Goal: Task Accomplishment & Management: Use online tool/utility

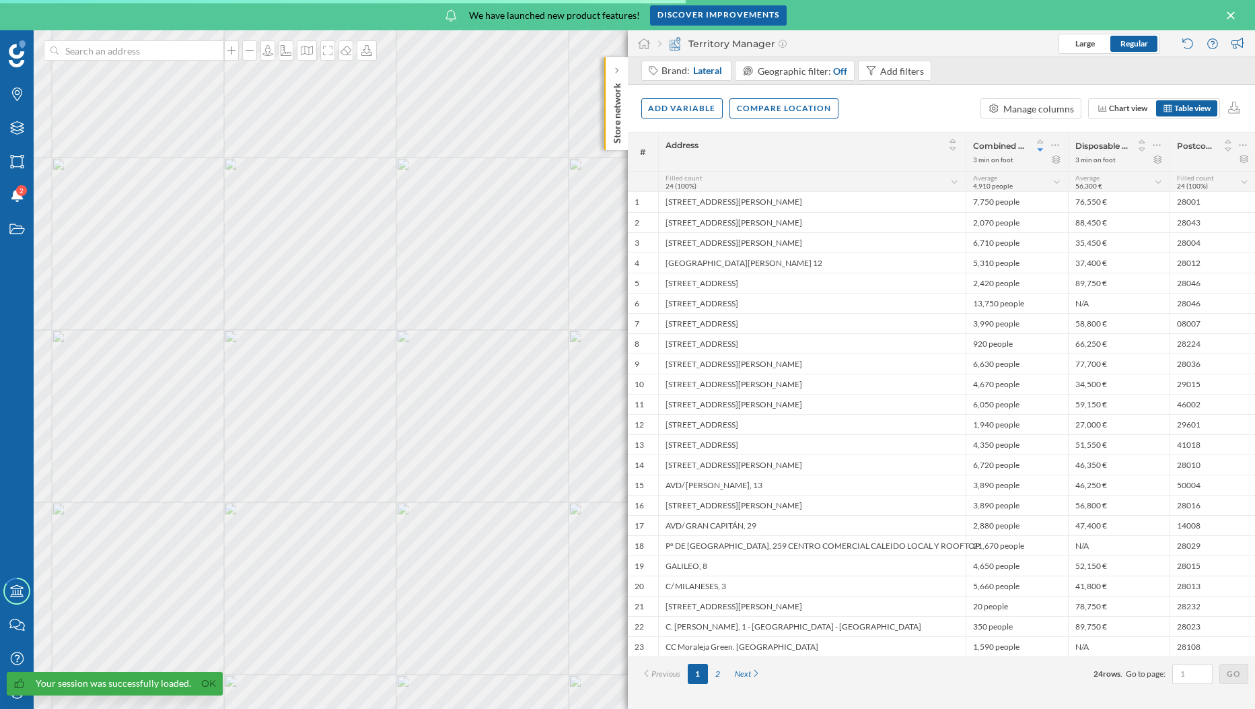
click at [610, 106] on p "Store network" at bounding box center [616, 110] width 13 height 66
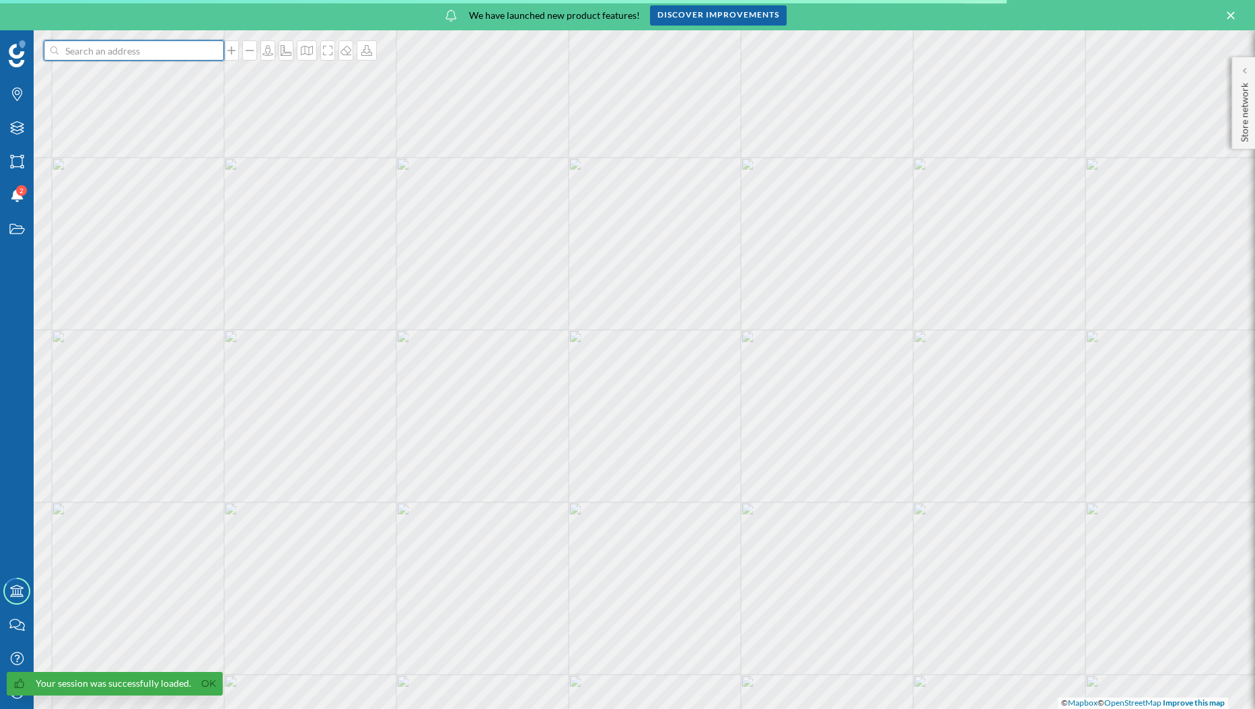
click at [189, 48] on input at bounding box center [134, 50] width 151 height 20
paste input "40.004070152302248, 3.8485261640070778"
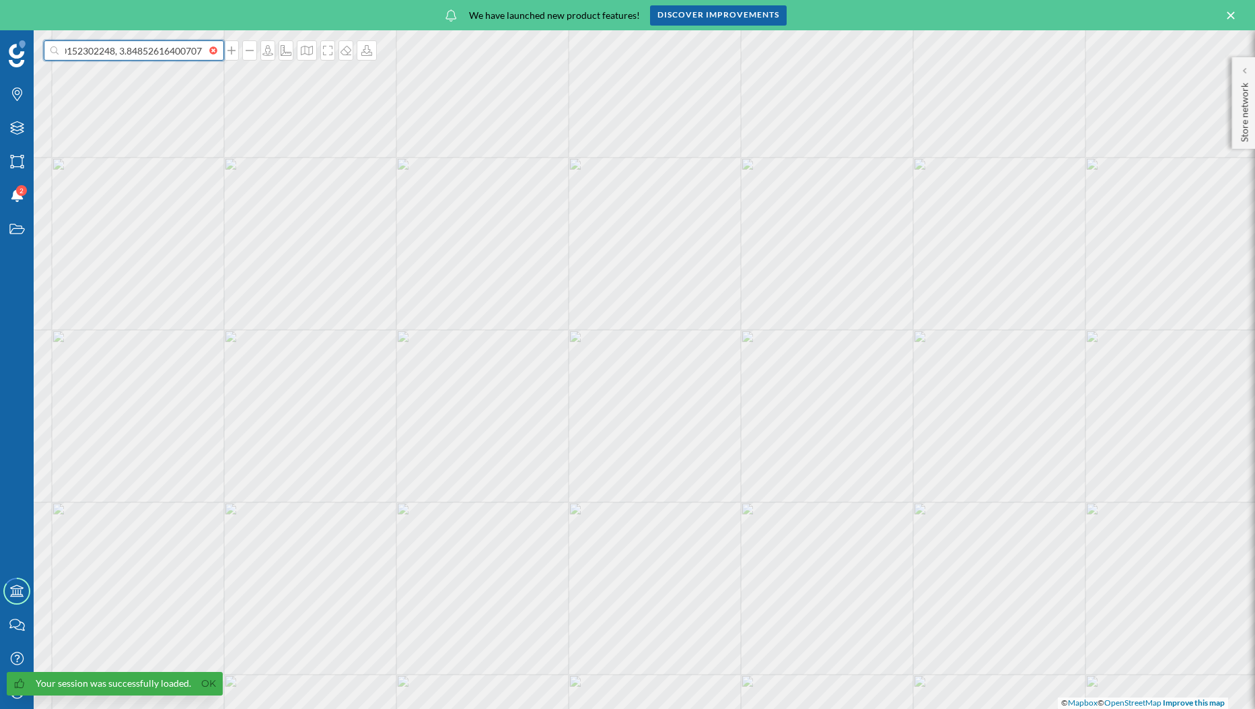
type input "40.004070152302248, 3.8485261640070778"
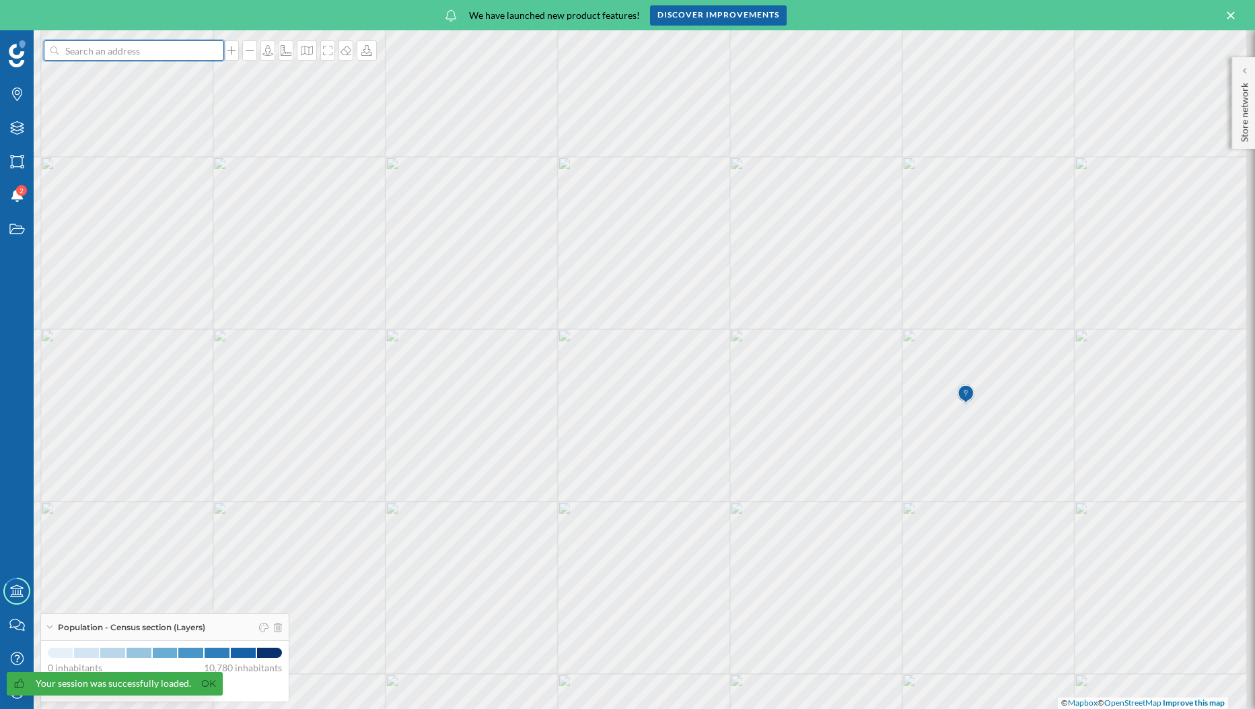
scroll to position [0, 0]
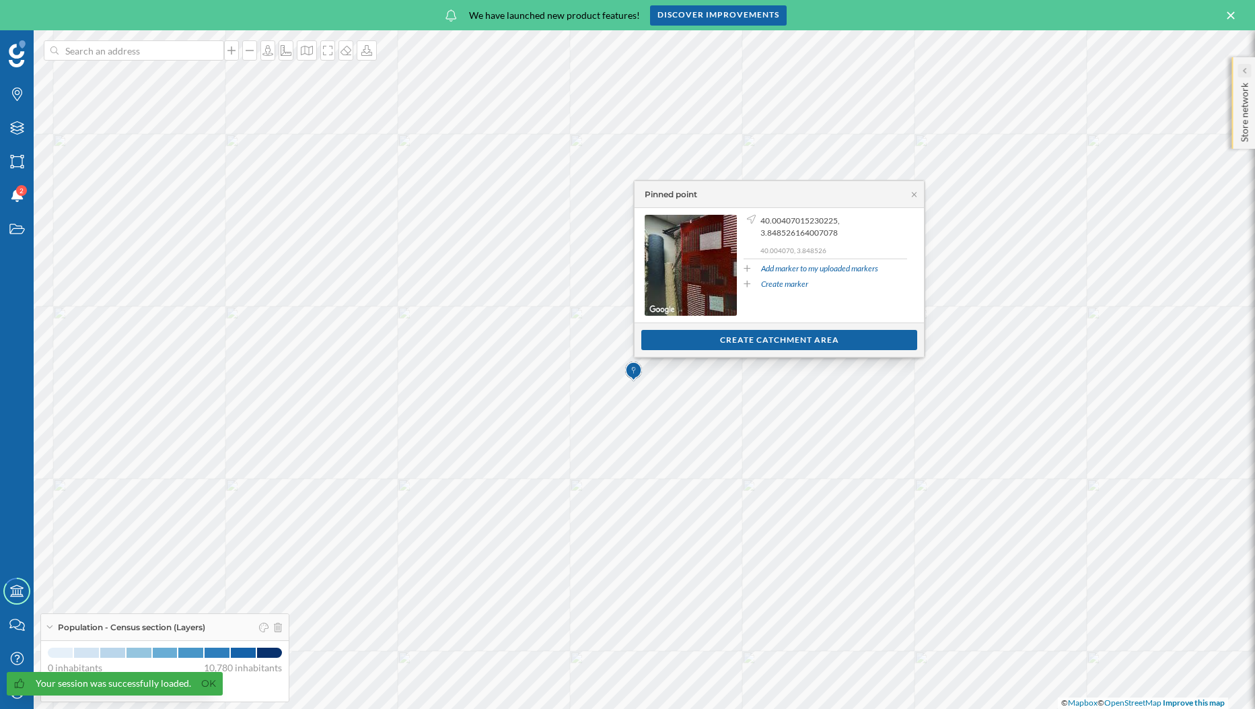
click at [1246, 74] on div at bounding box center [1244, 70] width 13 height 13
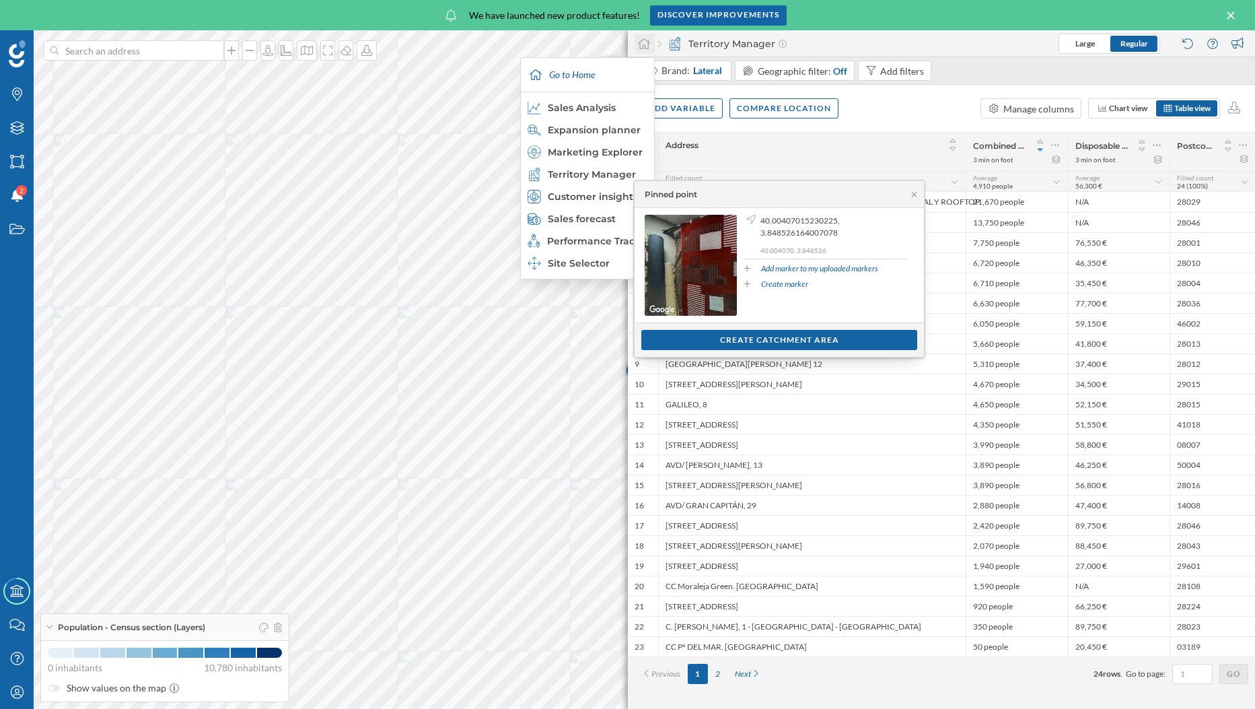
click at [645, 42] on icon at bounding box center [643, 44] width 13 height 12
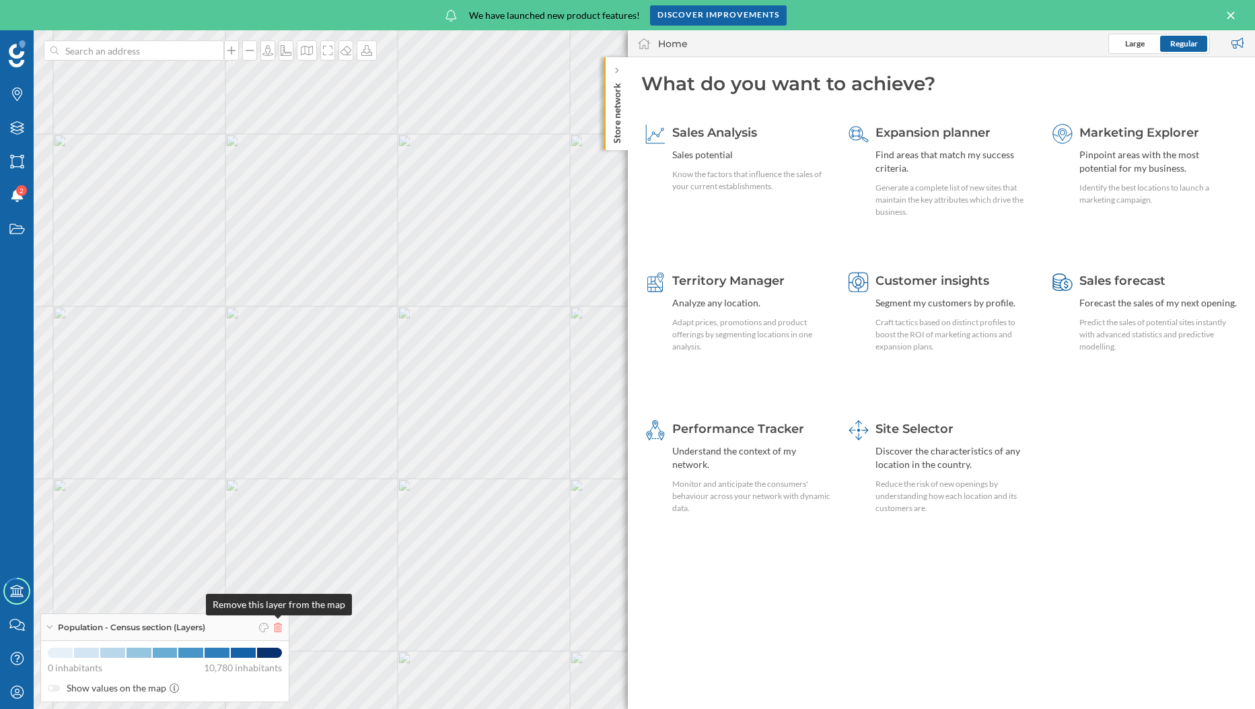
click at [279, 630] on icon at bounding box center [278, 627] width 8 height 9
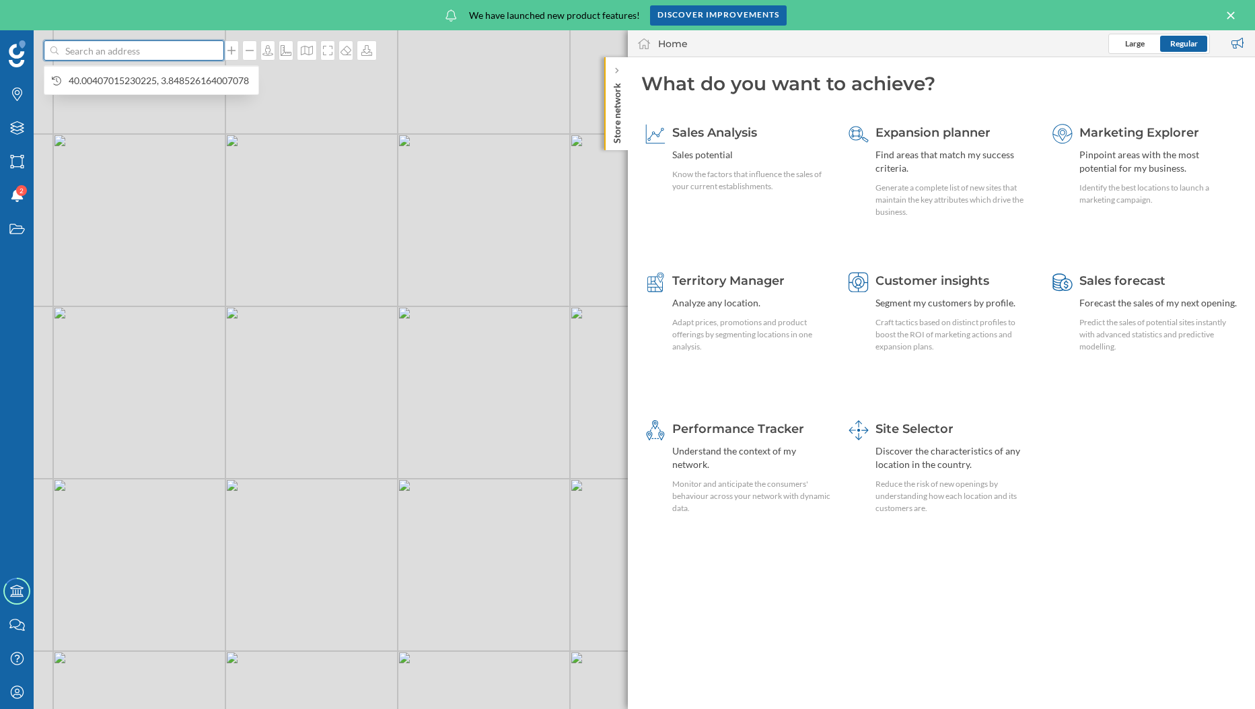
click at [184, 51] on input at bounding box center [134, 50] width 151 height 20
paste input "40.004070152302248, 3.8485261640070778"
type input "40.004070152302248, 3.8485261640070778"
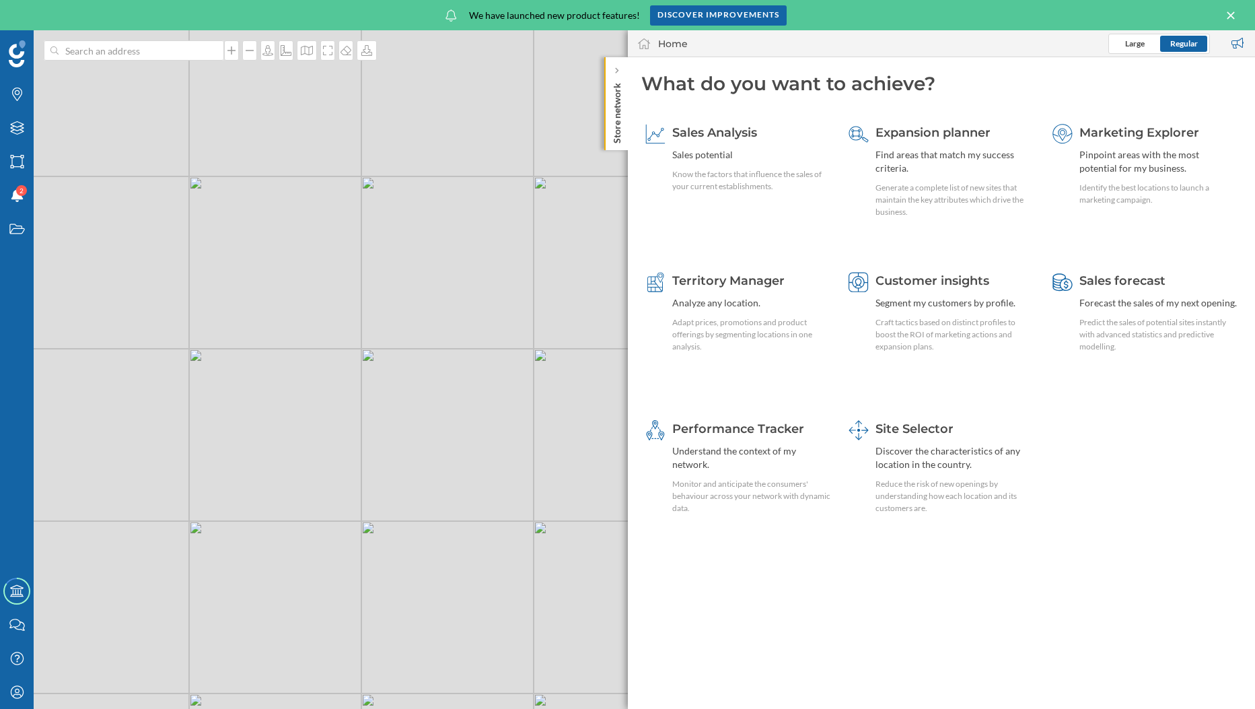
drag, startPoint x: 428, startPoint y: 417, endPoint x: 328, endPoint y: 553, distance: 169.1
click at [328, 553] on div "© Mapbox © OpenStreetMap Improve this map" at bounding box center [627, 369] width 1255 height 678
drag, startPoint x: 427, startPoint y: 363, endPoint x: 205, endPoint y: 585, distance: 313.6
click at [205, 585] on div "© Mapbox © OpenStreetMap Improve this map" at bounding box center [627, 369] width 1255 height 678
drag, startPoint x: 494, startPoint y: 379, endPoint x: 345, endPoint y: 490, distance: 186.2
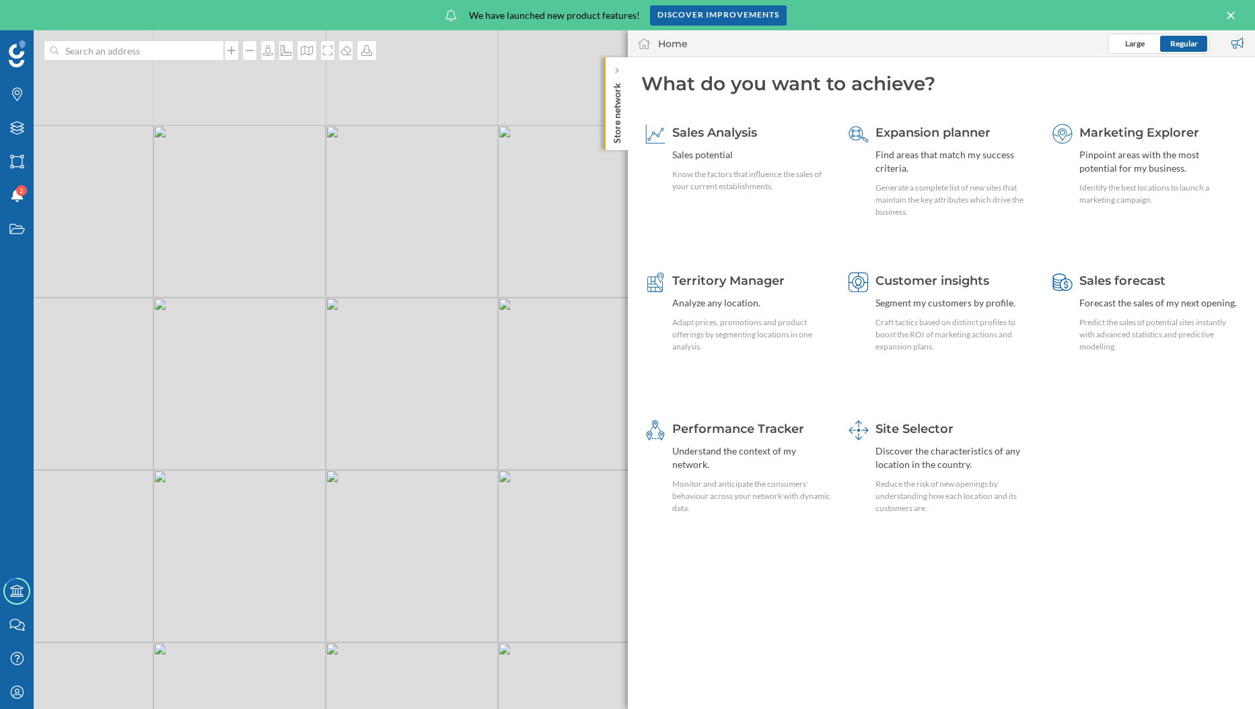
click at [345, 490] on div "© Mapbox © OpenStreetMap Improve this map" at bounding box center [627, 369] width 1255 height 678
drag, startPoint x: 399, startPoint y: 384, endPoint x: 324, endPoint y: 452, distance: 100.6
click at [324, 452] on div "© Mapbox © OpenStreetMap Improve this map" at bounding box center [627, 369] width 1255 height 678
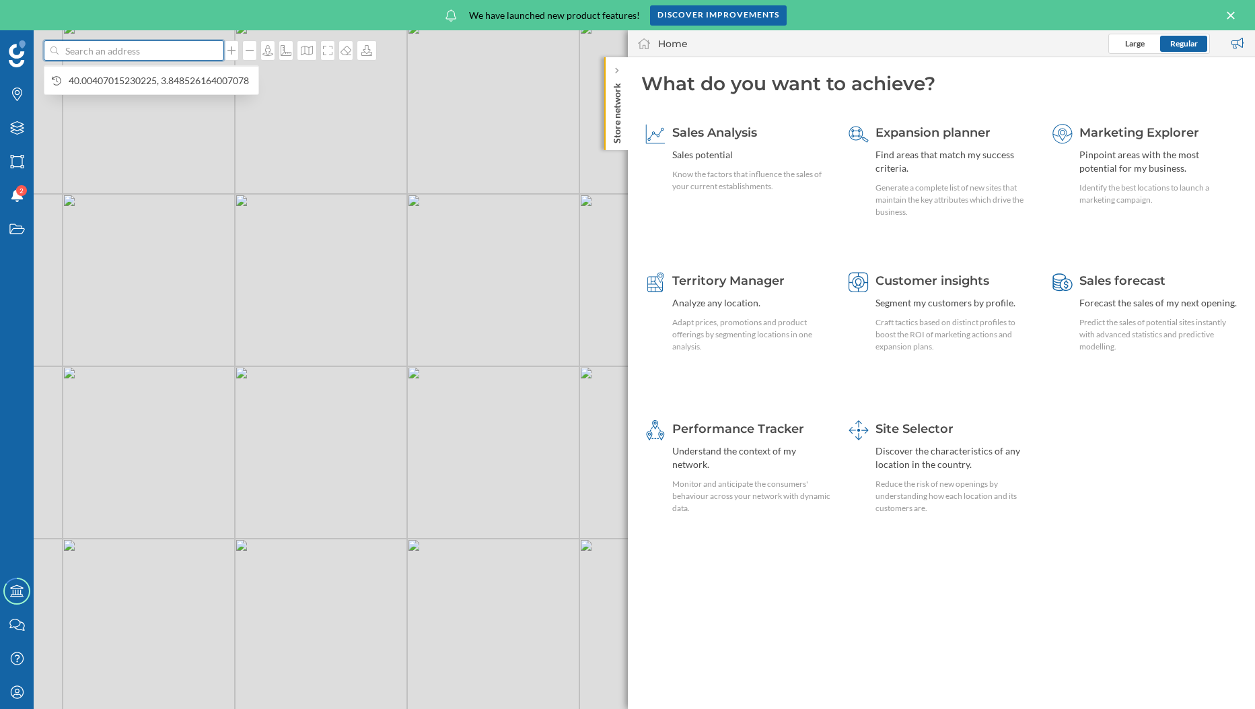
click at [165, 56] on input at bounding box center [134, 50] width 151 height 20
paste input "40.004070152302248, 3.8485261640070778"
type input "40.004070152302248, 3.8485261640070778"
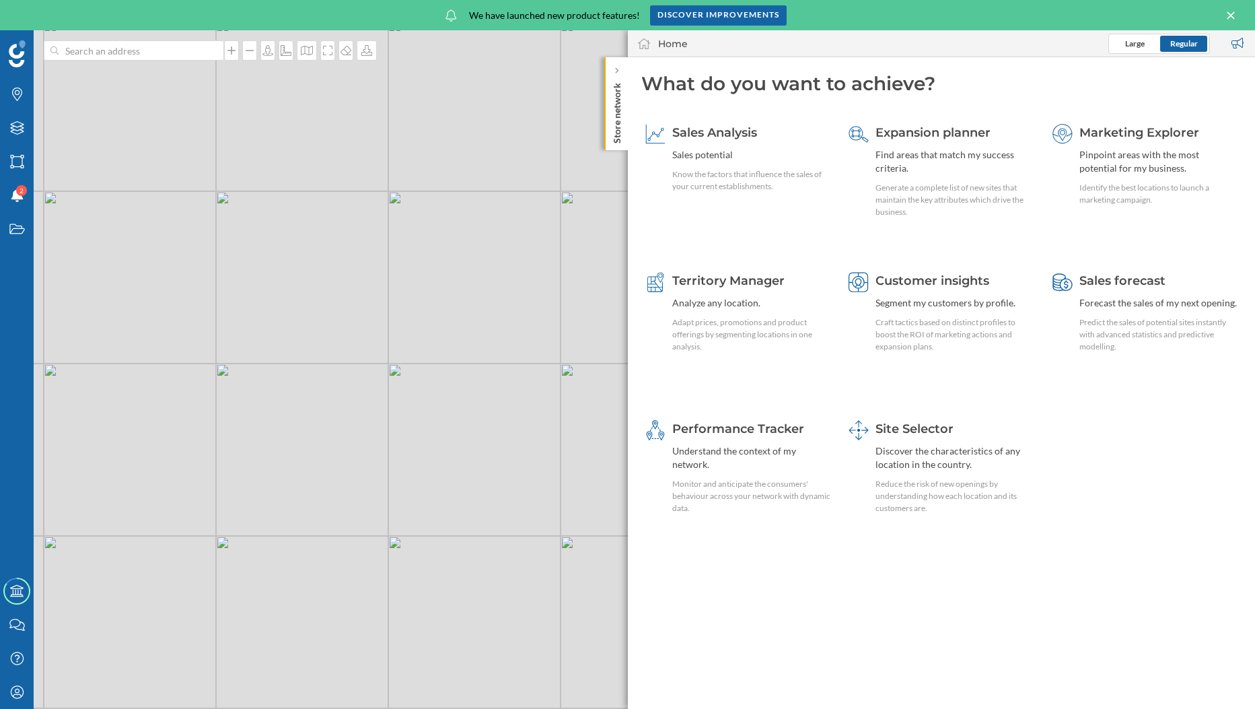
drag, startPoint x: 334, startPoint y: 419, endPoint x: 278, endPoint y: 519, distance: 115.1
click at [279, 518] on div "© Mapbox © OpenStreetMap Improve this map" at bounding box center [627, 369] width 1255 height 678
click at [316, 460] on div "© Mapbox © OpenStreetMap Improve this map" at bounding box center [627, 369] width 1255 height 678
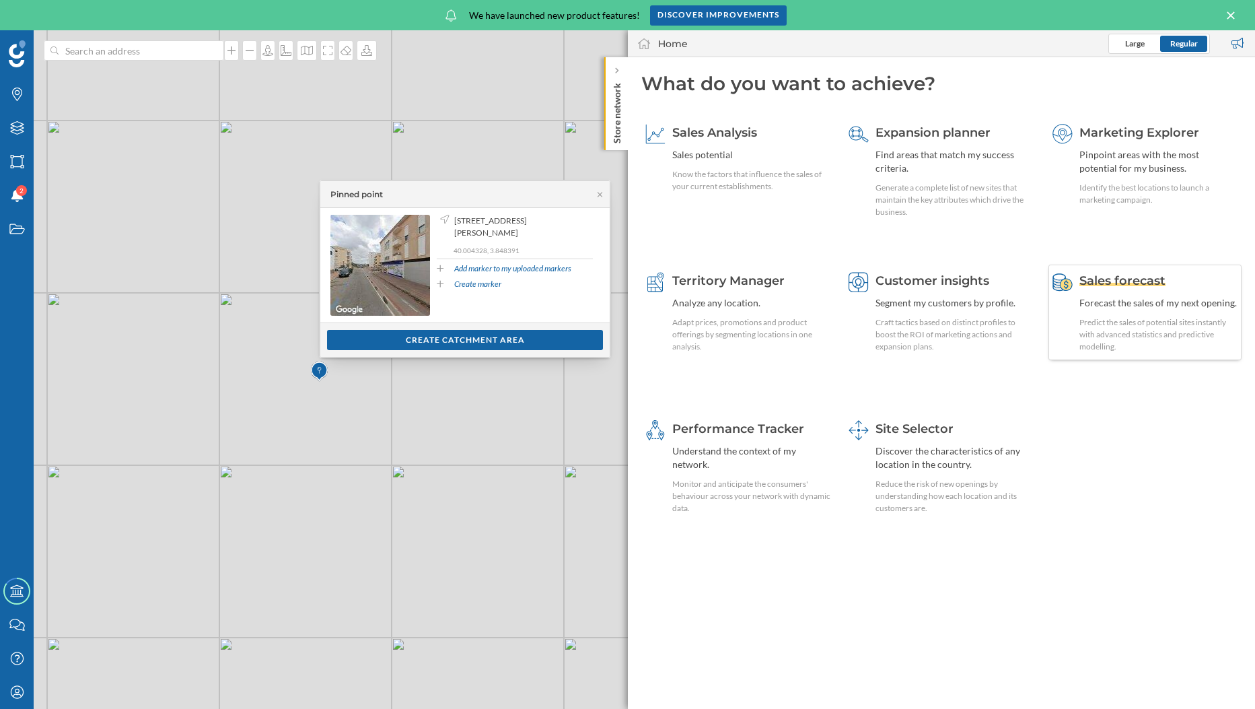
click at [1101, 314] on div "Sales forecast Forecast the sales of my next opening. Predict the sales of pote…" at bounding box center [1159, 312] width 159 height 81
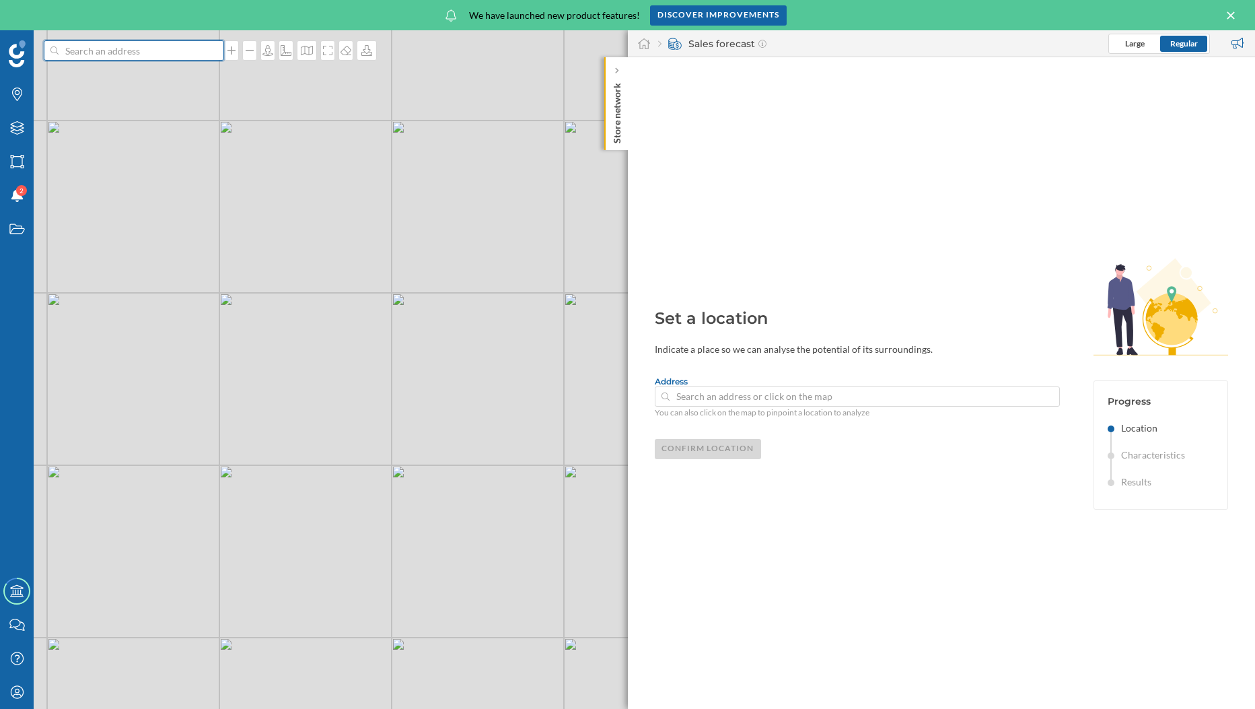
click at [194, 48] on input at bounding box center [134, 50] width 151 height 20
paste input "40.004070152302248, 3.8485261640070778"
type input "40.004070152302248, 3.8485261640070778"
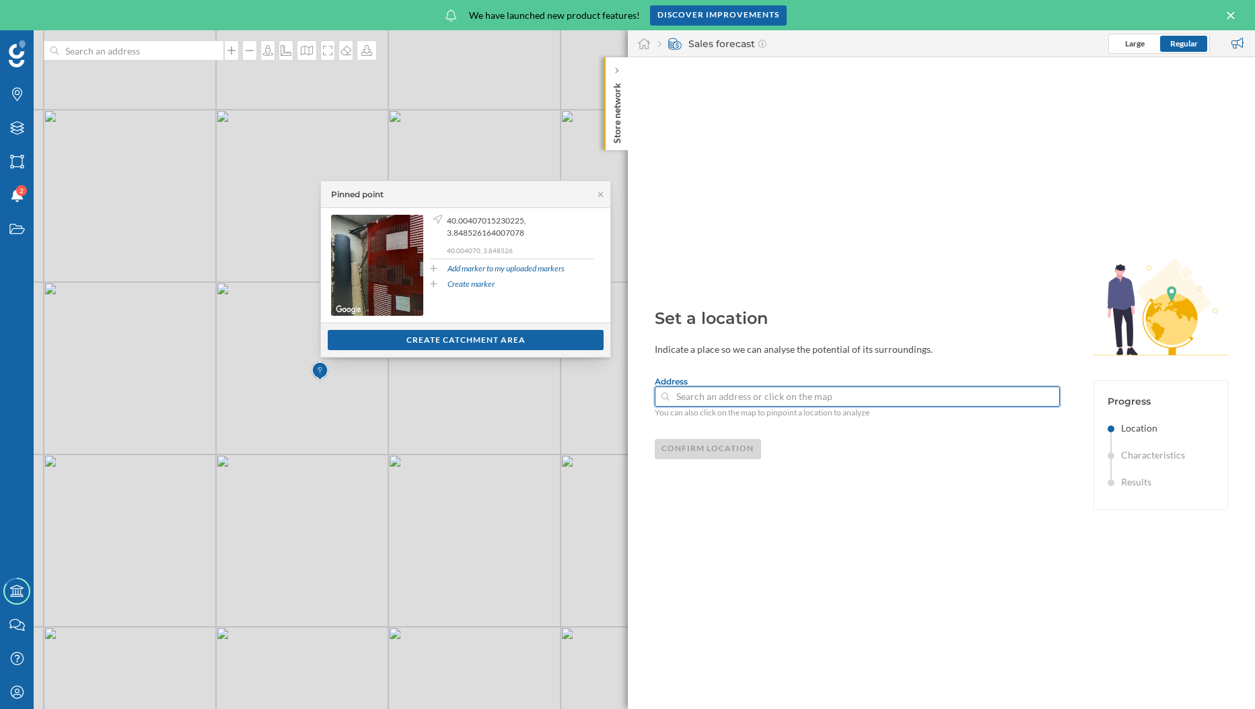
click at [707, 392] on input at bounding box center [858, 396] width 376 height 20
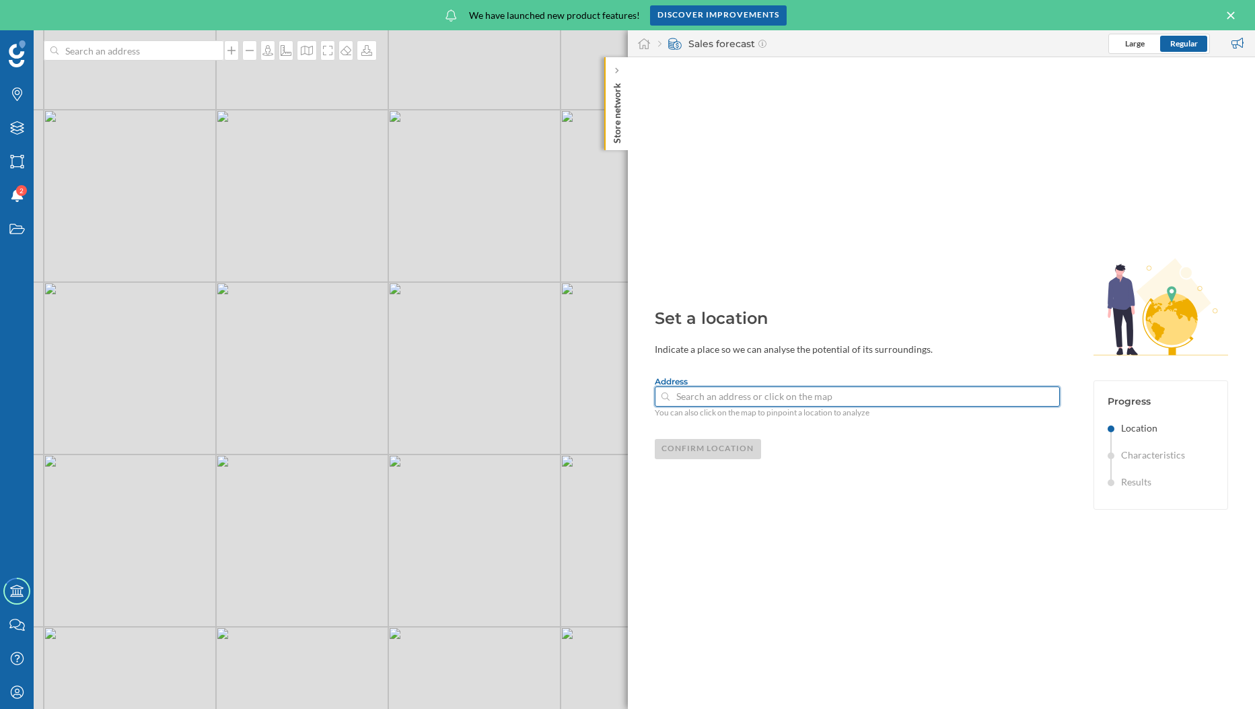
paste input "40.004070152302248, 3.8485261640070778"
type input "40.00407015230225, 3.848526164007078"
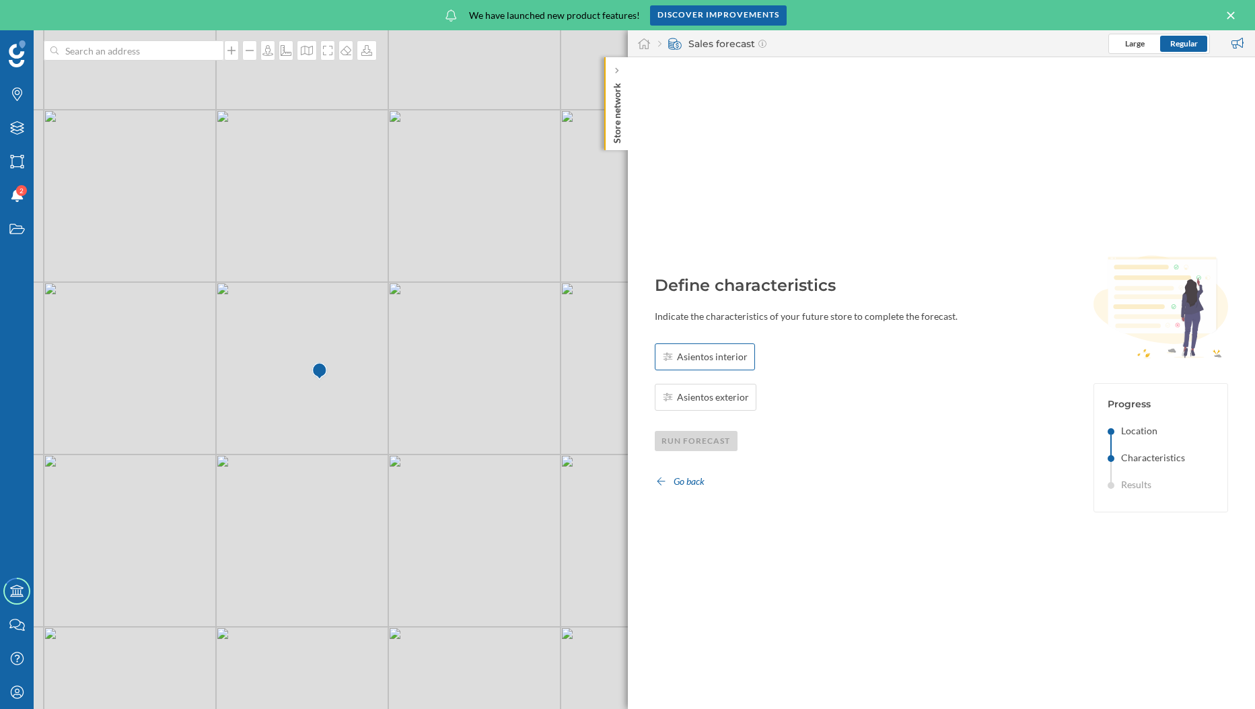
click at [722, 351] on span "Asientos interior" at bounding box center [712, 356] width 71 height 13
type input "50"
click at [720, 391] on span "Asientos exterior" at bounding box center [713, 396] width 72 height 13
type input "50"
click at [712, 446] on div "Run forecast" at bounding box center [696, 440] width 83 height 20
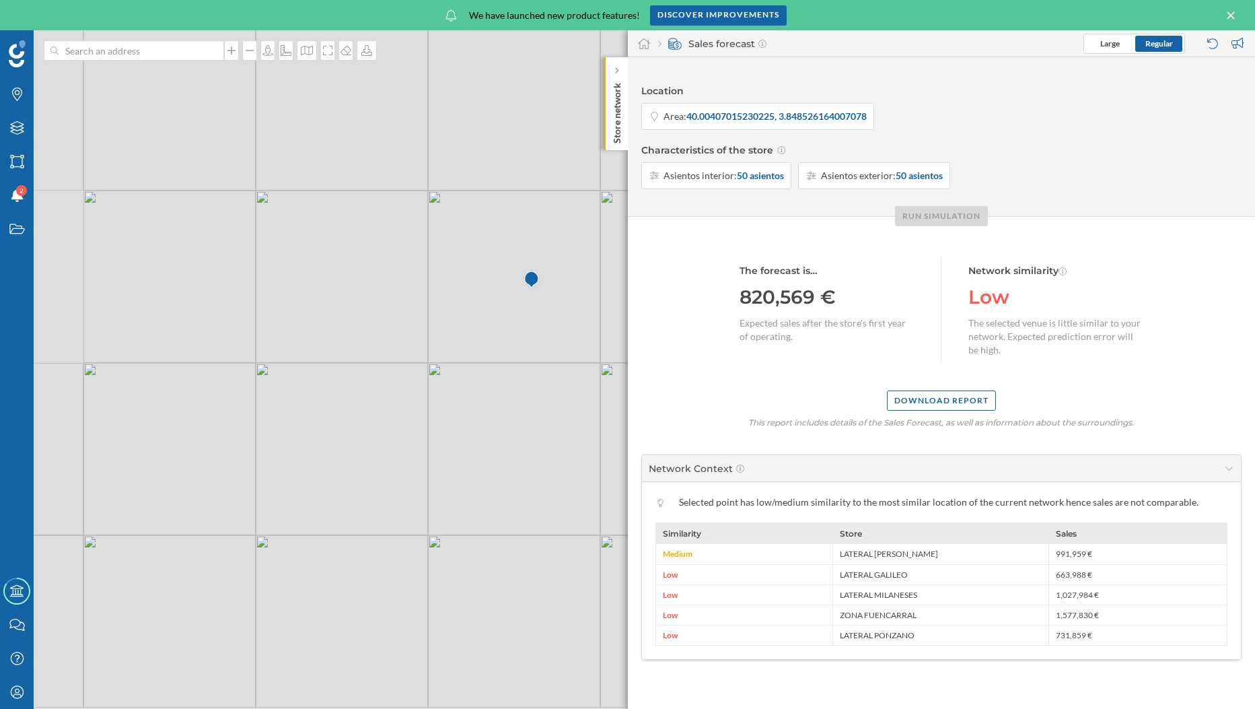
drag, startPoint x: 380, startPoint y: 468, endPoint x: 594, endPoint y: 365, distance: 238.4
click at [594, 365] on div "© Mapbox © OpenStreetMap Improve this map" at bounding box center [627, 369] width 1255 height 678
drag, startPoint x: 351, startPoint y: 415, endPoint x: 607, endPoint y: 321, distance: 272.6
click at [607, 321] on div "© Mapbox © OpenStreetMap Improve this map" at bounding box center [627, 369] width 1255 height 678
drag, startPoint x: 402, startPoint y: 429, endPoint x: 467, endPoint y: 316, distance: 131.1
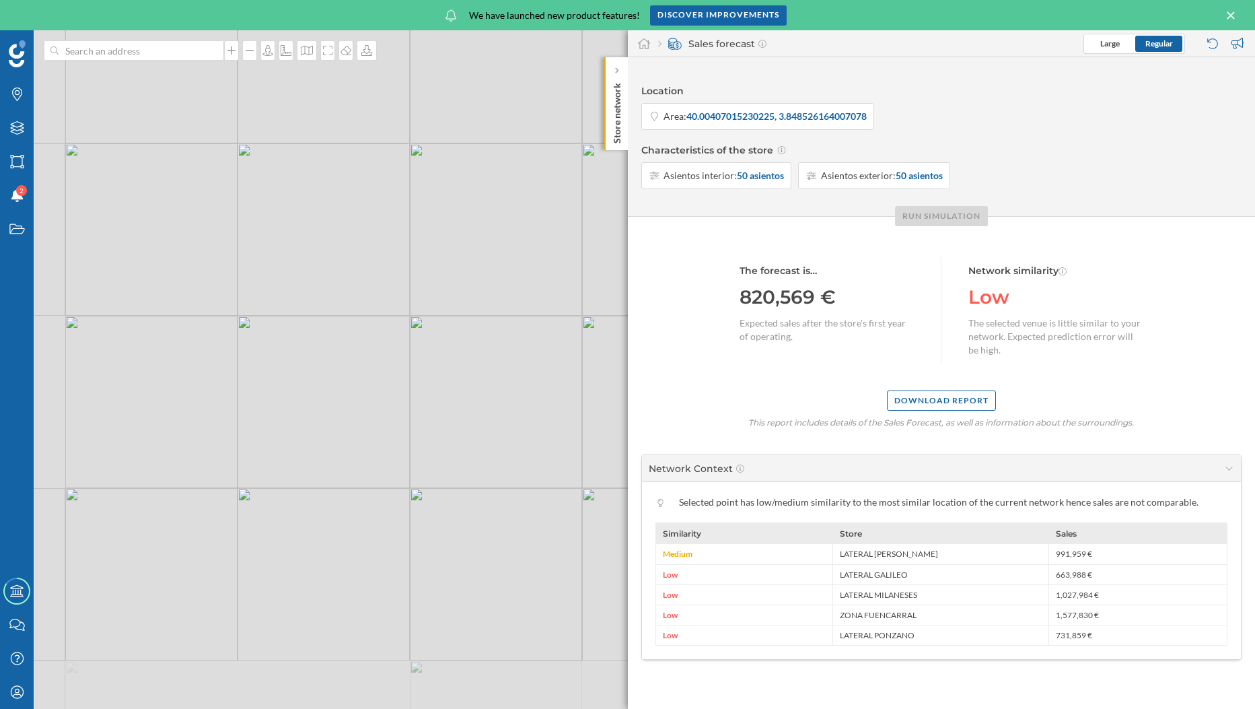
click at [467, 316] on div "© Mapbox © OpenStreetMap Improve this map" at bounding box center [627, 369] width 1255 height 678
click at [611, 69] on div at bounding box center [616, 70] width 13 height 13
